Goal: Task Accomplishment & Management: Manage account settings

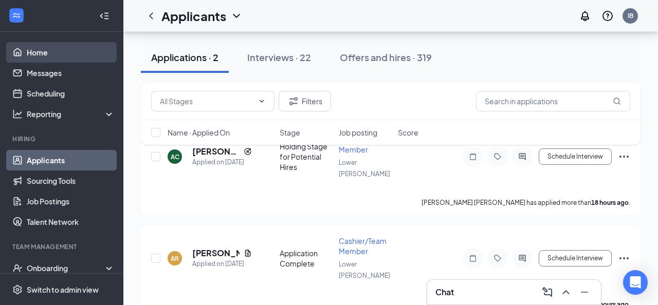
click at [59, 47] on link "Home" at bounding box center [71, 52] width 88 height 21
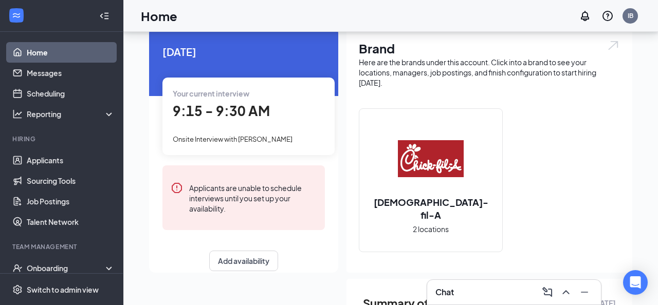
scroll to position [35, 0]
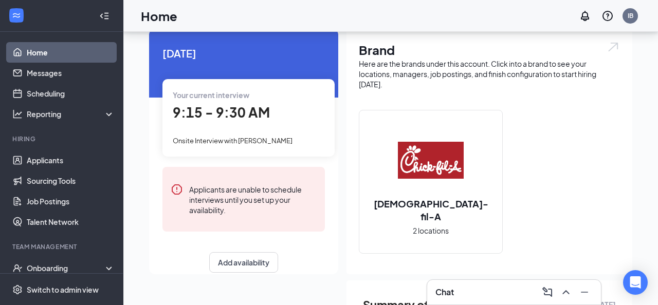
click at [239, 113] on span "9:15 - 9:30 AM" at bounding box center [221, 112] width 97 height 17
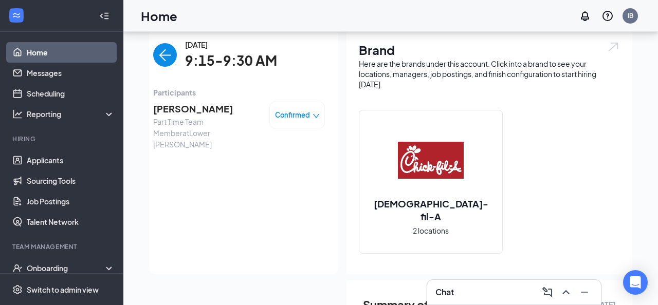
click at [294, 117] on span "Confirmed" at bounding box center [292, 115] width 35 height 10
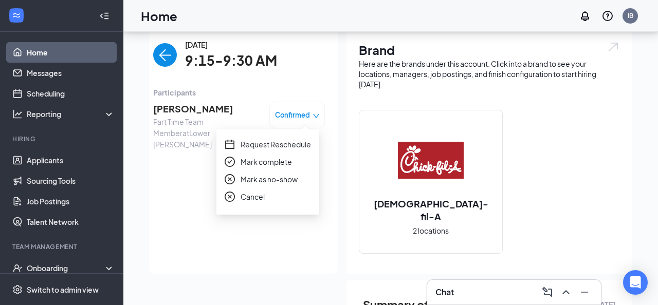
click at [286, 179] on span "Mark as no-show" at bounding box center [269, 179] width 57 height 11
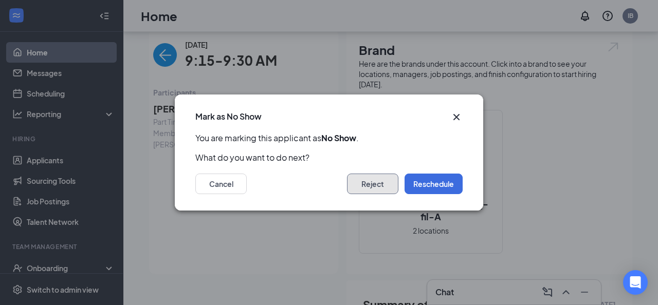
click at [377, 186] on button "Reject" at bounding box center [372, 184] width 51 height 21
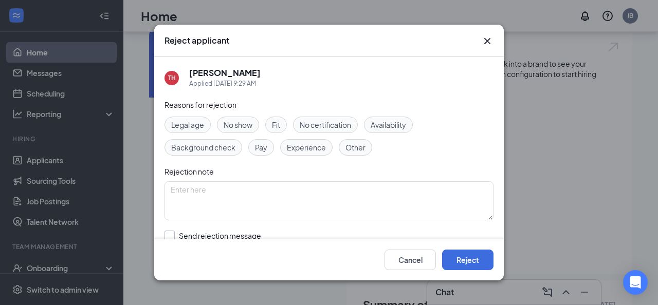
click at [224, 235] on input "Send rejection message If unchecked, the applicant will not receive a rejection…" at bounding box center [282, 242] width 234 height 23
checkbox input "true"
click at [242, 126] on span "No show" at bounding box center [238, 124] width 29 height 11
click at [476, 258] on button "Reject" at bounding box center [467, 260] width 51 height 21
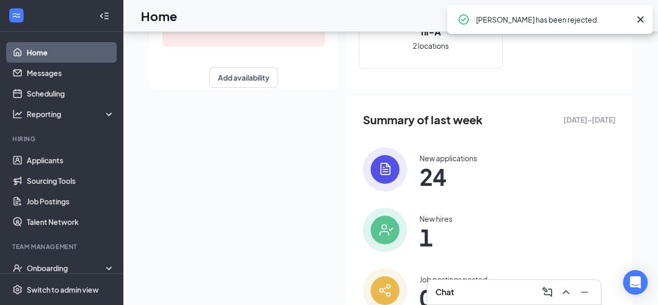
scroll to position [267, 0]
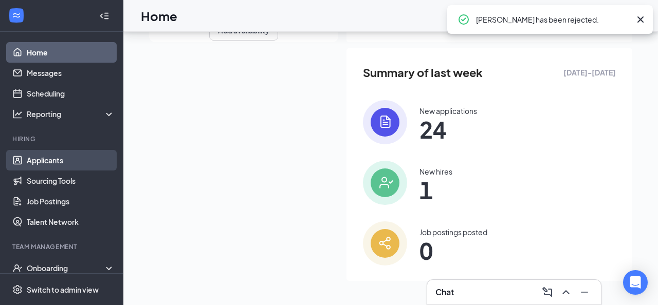
click at [52, 153] on link "Applicants" at bounding box center [71, 160] width 88 height 21
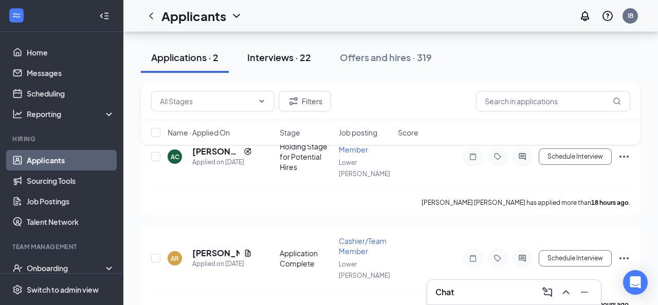
click at [272, 49] on button "Interviews · 22" at bounding box center [279, 57] width 84 height 31
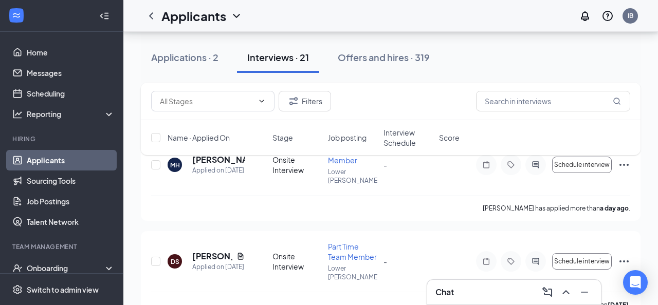
scroll to position [330, 0]
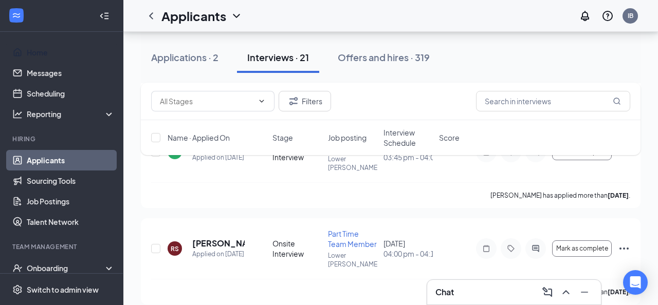
click at [43, 52] on link "Home" at bounding box center [71, 52] width 88 height 21
